Goal: Task Accomplishment & Management: Complete application form

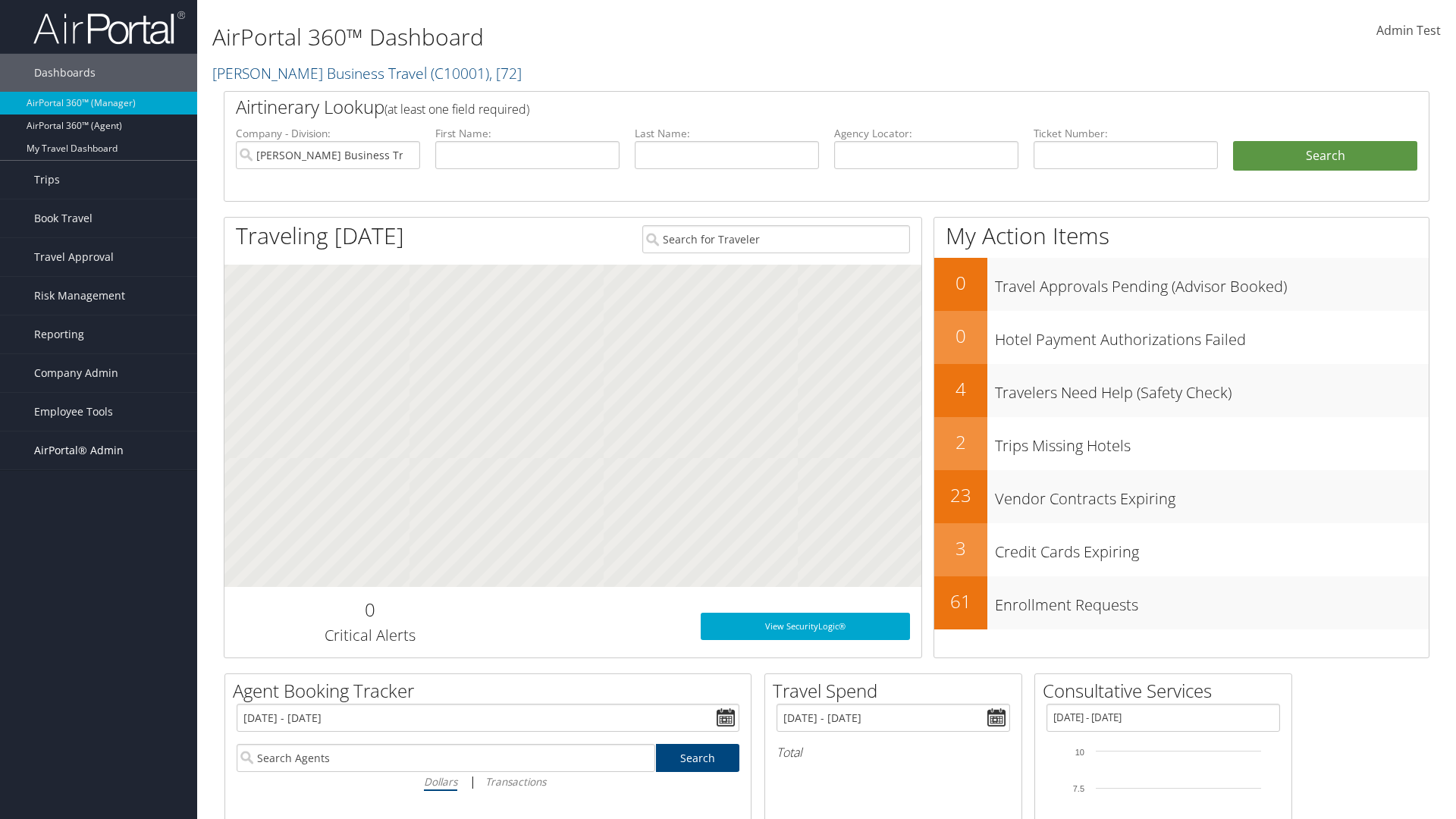
click at [98, 450] on span "AirPortal® Admin" at bounding box center [79, 450] width 89 height 38
click at [0, 0] on link "Service Profiles" at bounding box center [0, 0] width 0 height 0
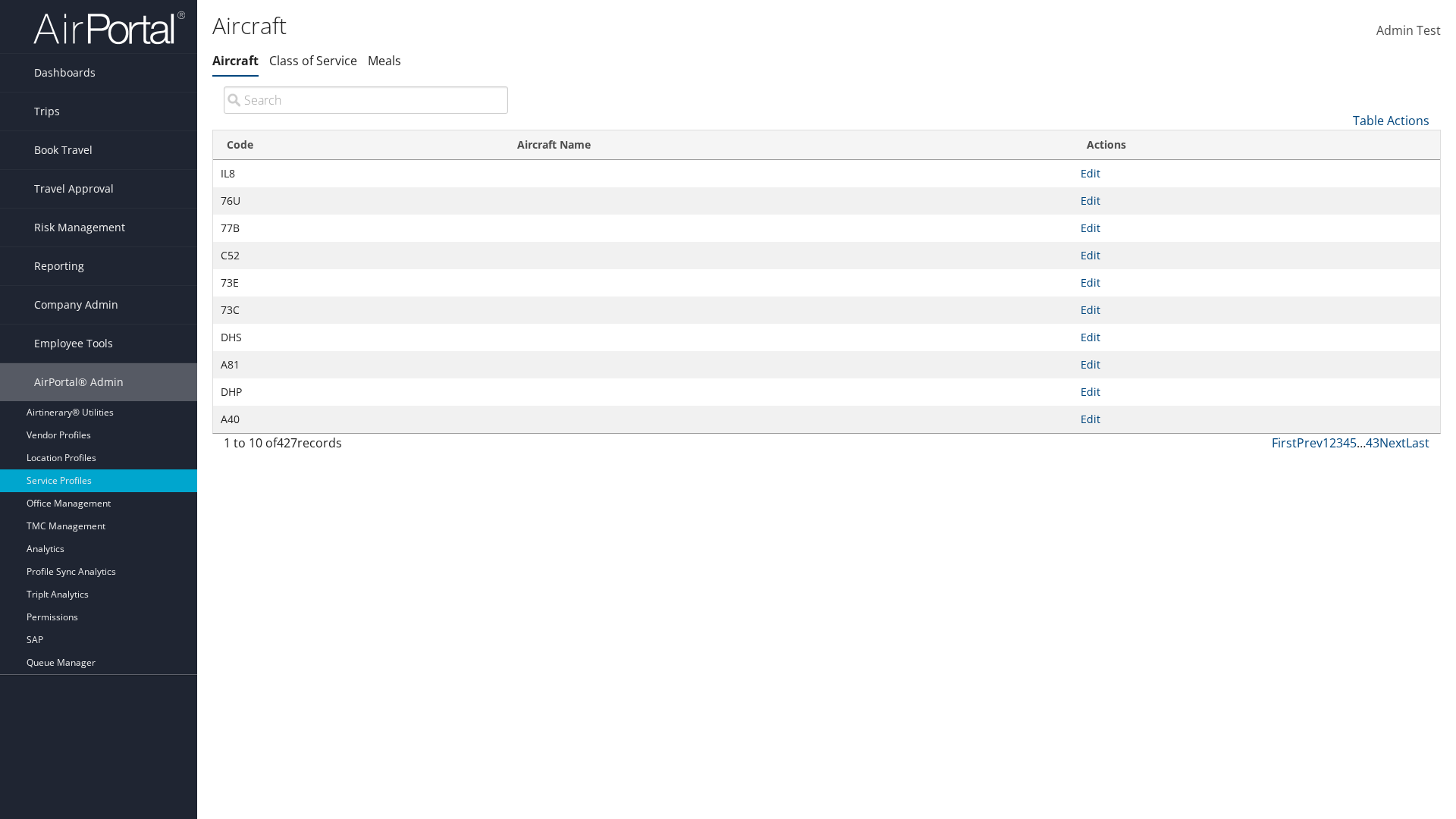
click at [1391, 120] on link "Table Actions" at bounding box center [1391, 121] width 77 height 17
click at [1340, 143] on link "New Record" at bounding box center [1339, 144] width 199 height 26
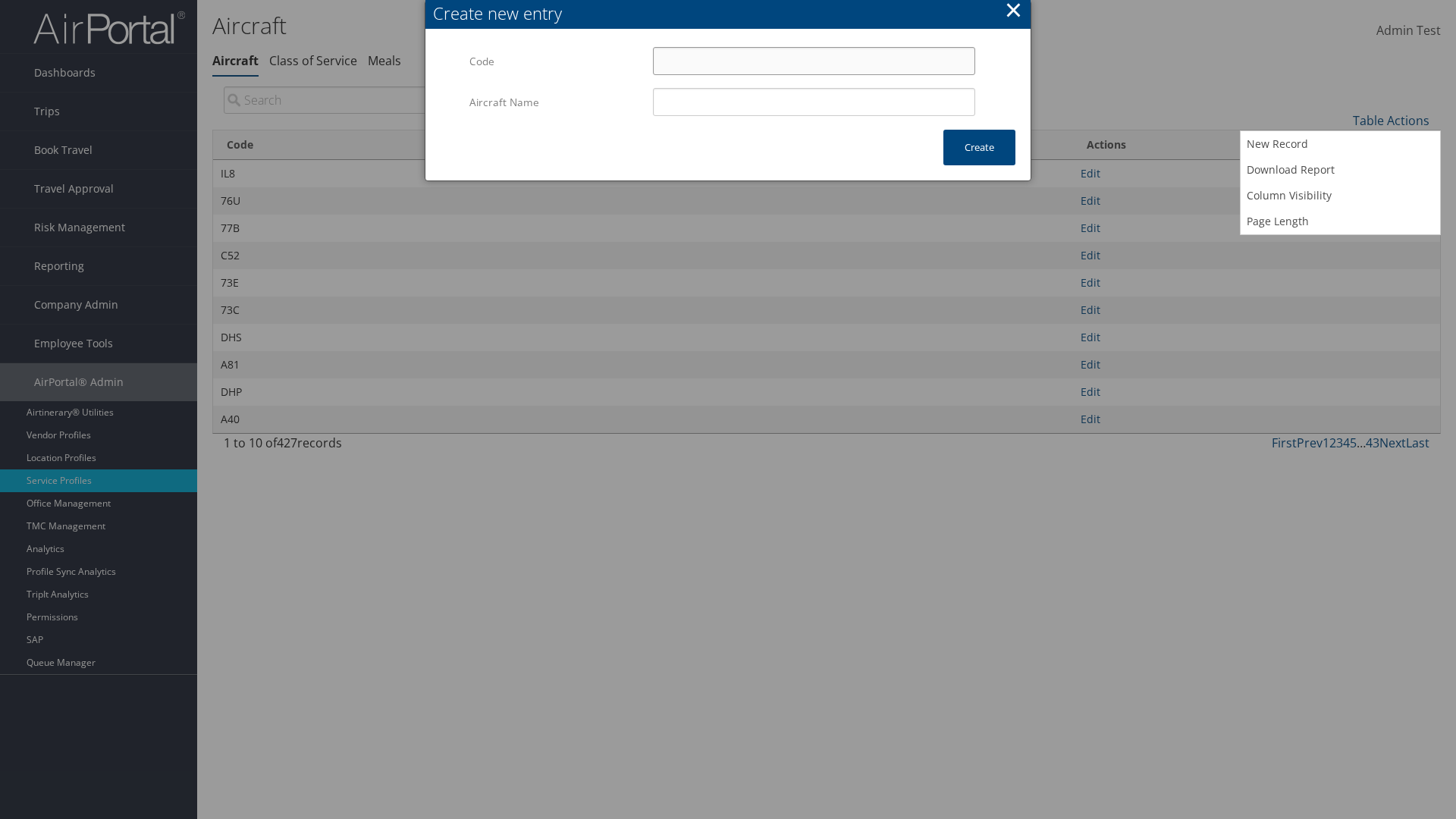
click at [814, 60] on input "Code" at bounding box center [814, 61] width 322 height 28
type input ".c"
click at [814, 102] on input "Aircraft Name" at bounding box center [814, 102] width 322 height 28
type input "Test"
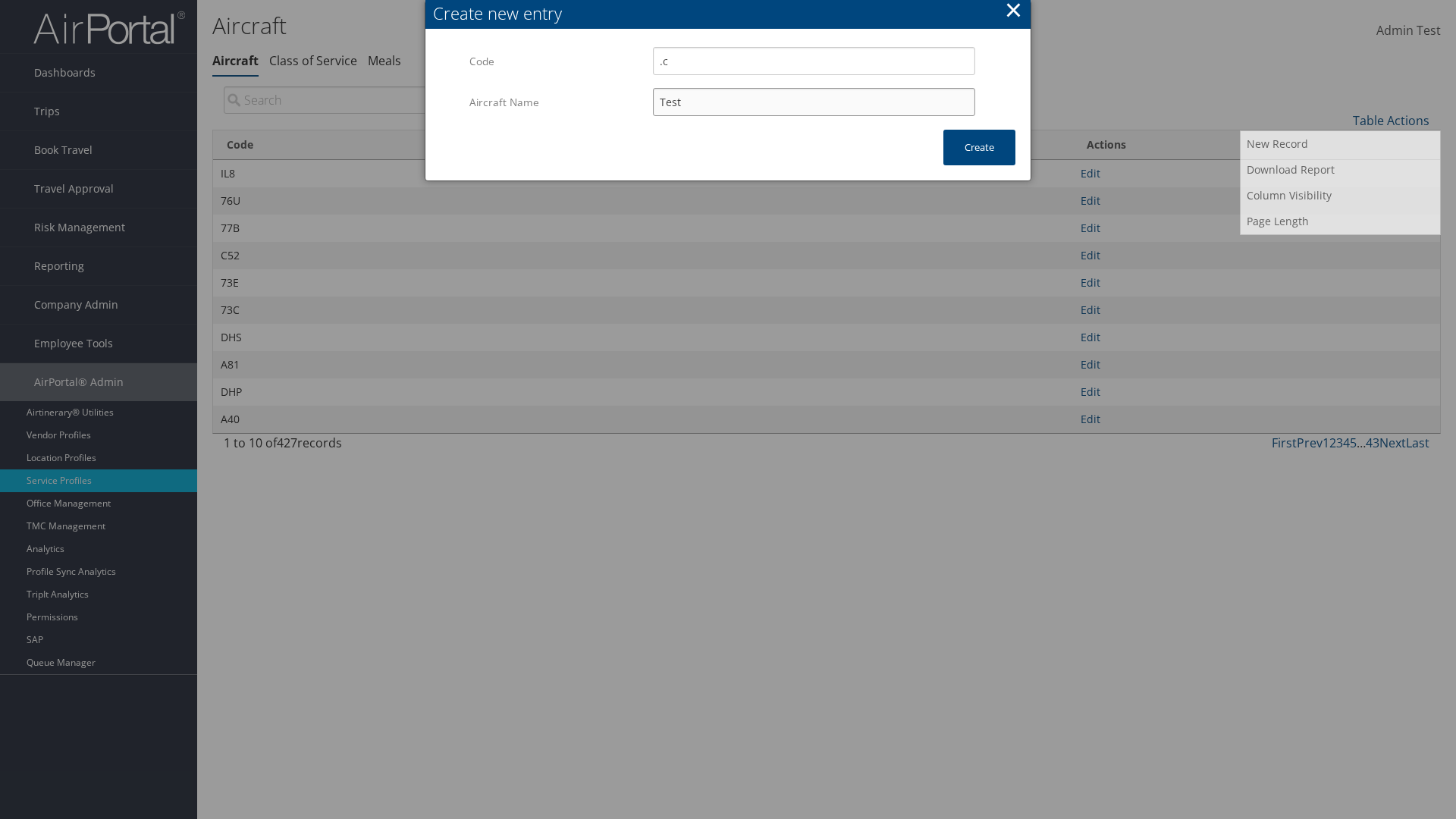
type input ".c"
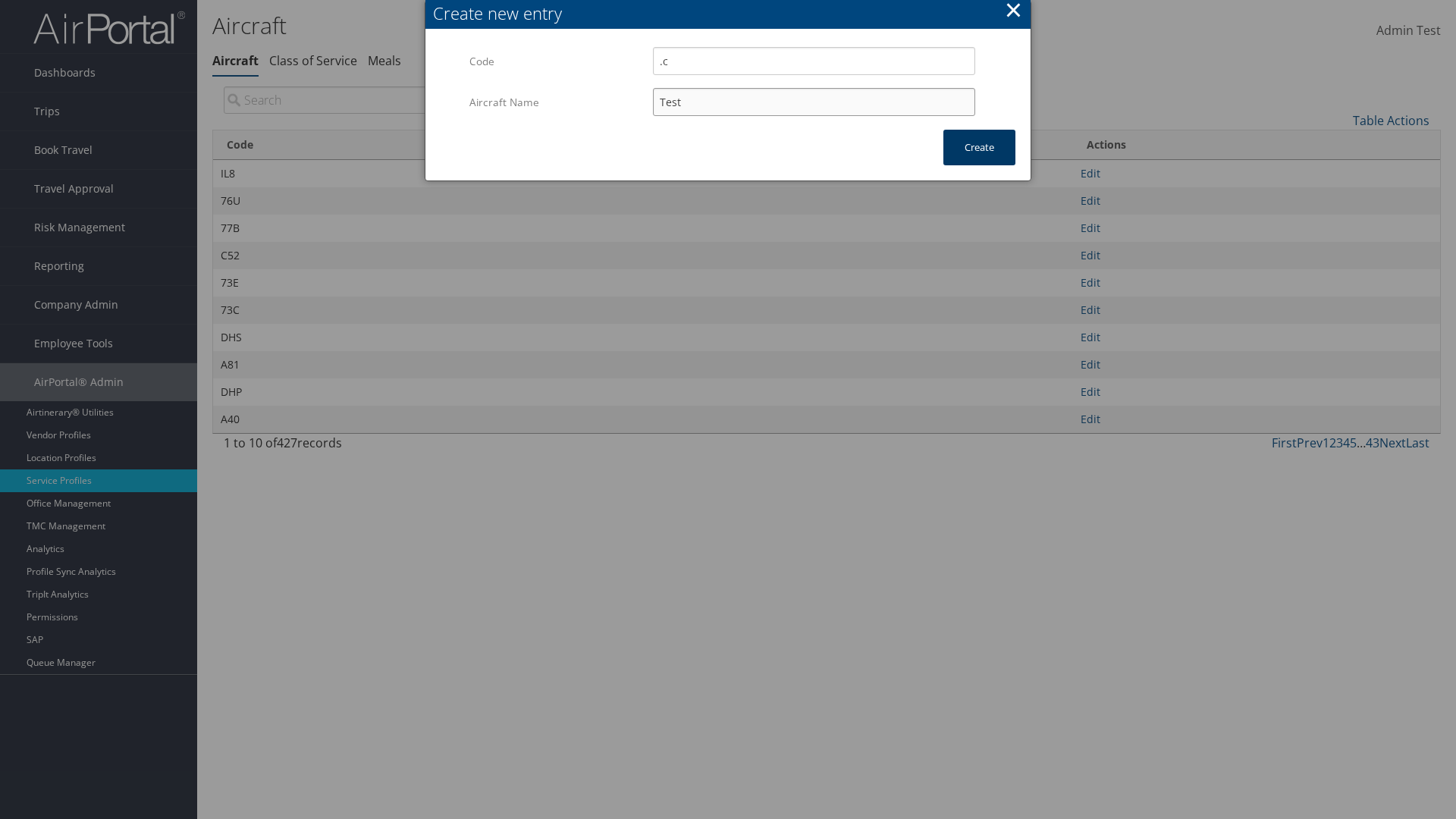
type input "Test"
click at [979, 147] on button "Create" at bounding box center [979, 147] width 72 height 36
type input "Test"
